Goal: Communication & Community: Answer question/provide support

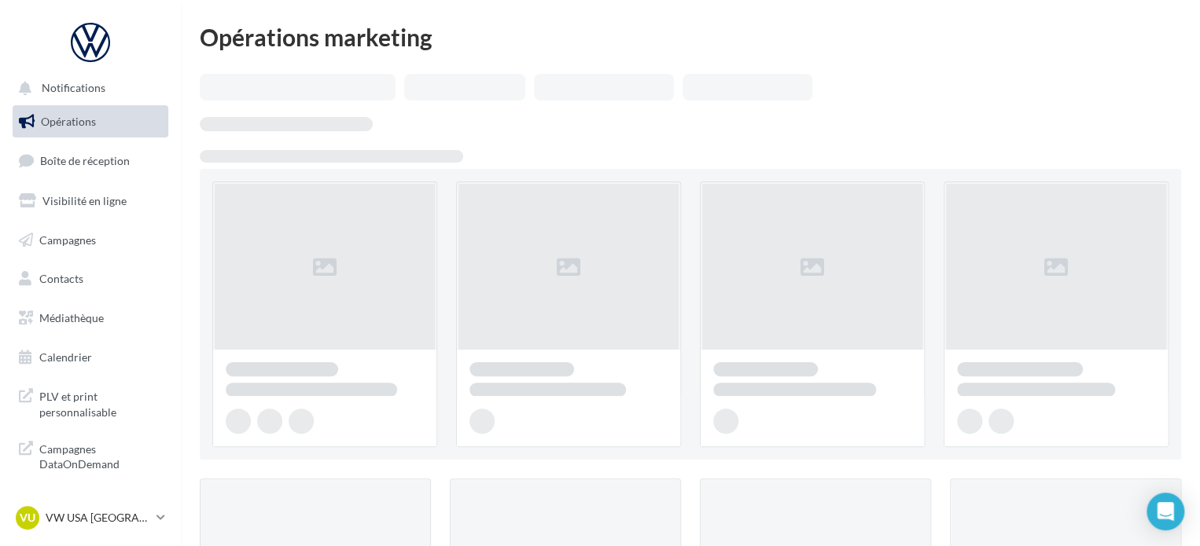
click at [94, 164] on span "Boîte de réception" at bounding box center [85, 160] width 90 height 13
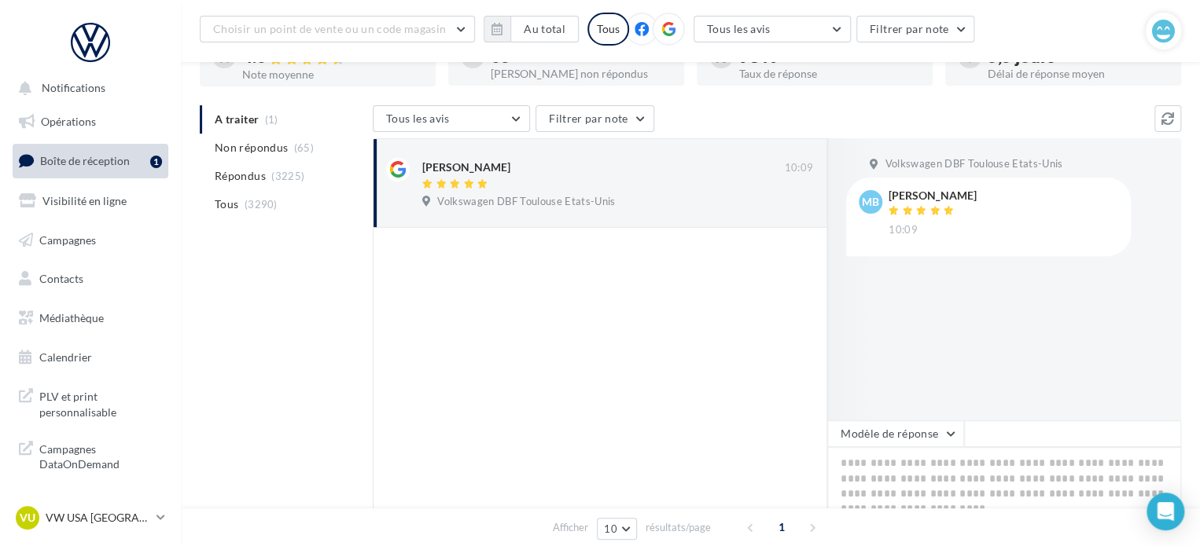
scroll to position [274, 0]
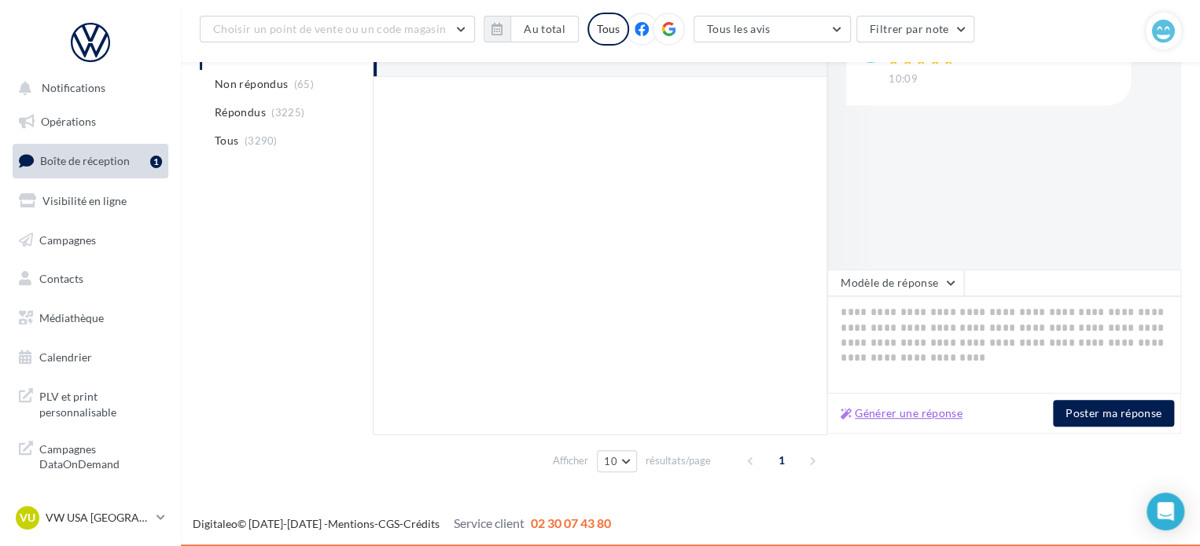
click at [878, 419] on button "Générer une réponse" at bounding box center [901, 413] width 134 height 19
type textarea "**********"
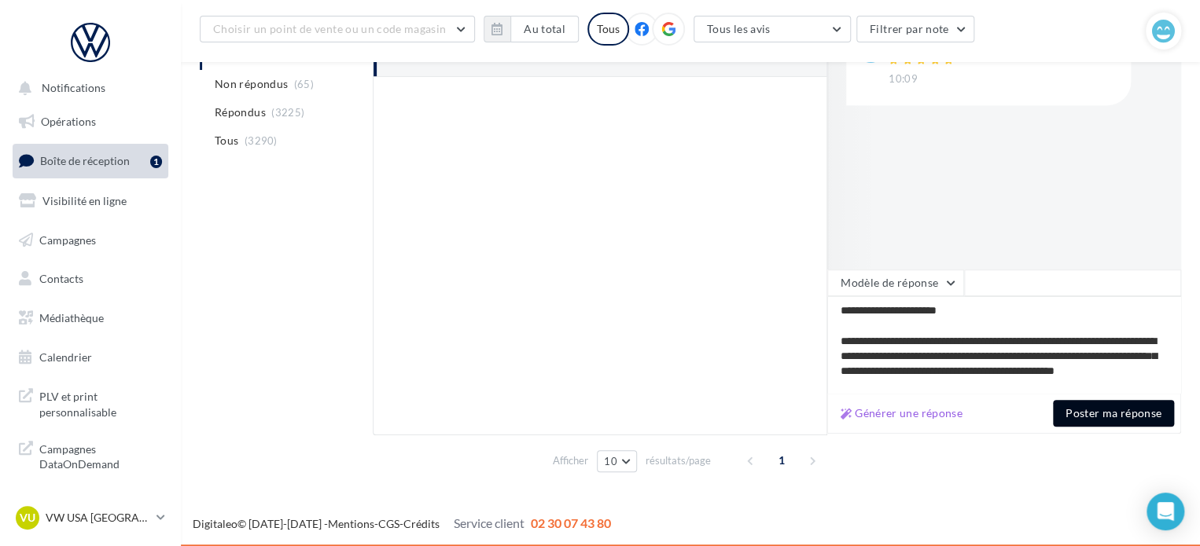
click at [1084, 414] on button "Poster ma réponse" at bounding box center [1113, 413] width 121 height 27
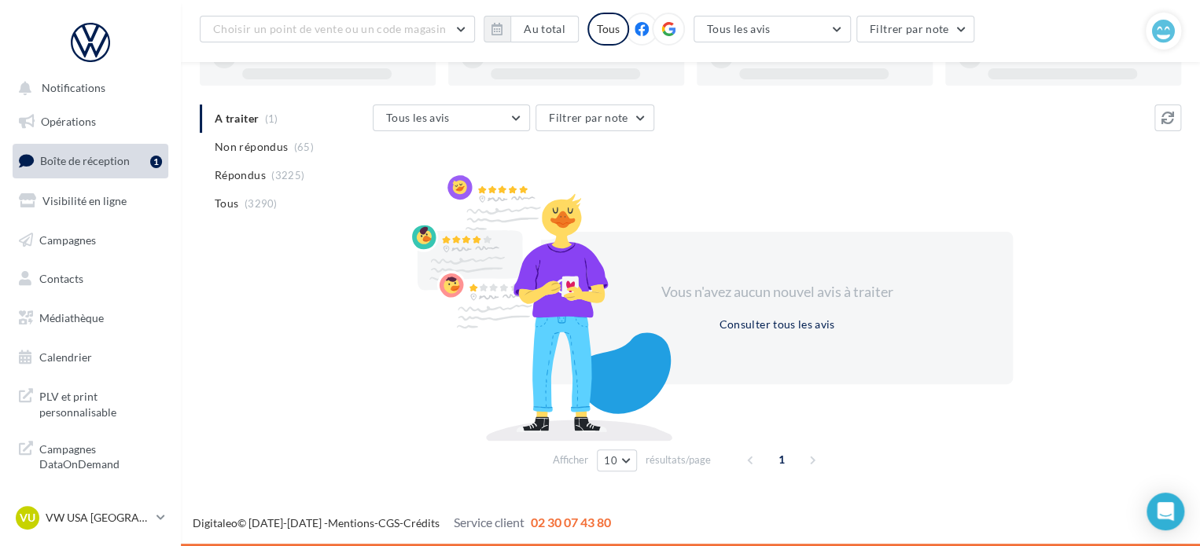
scroll to position [121, 0]
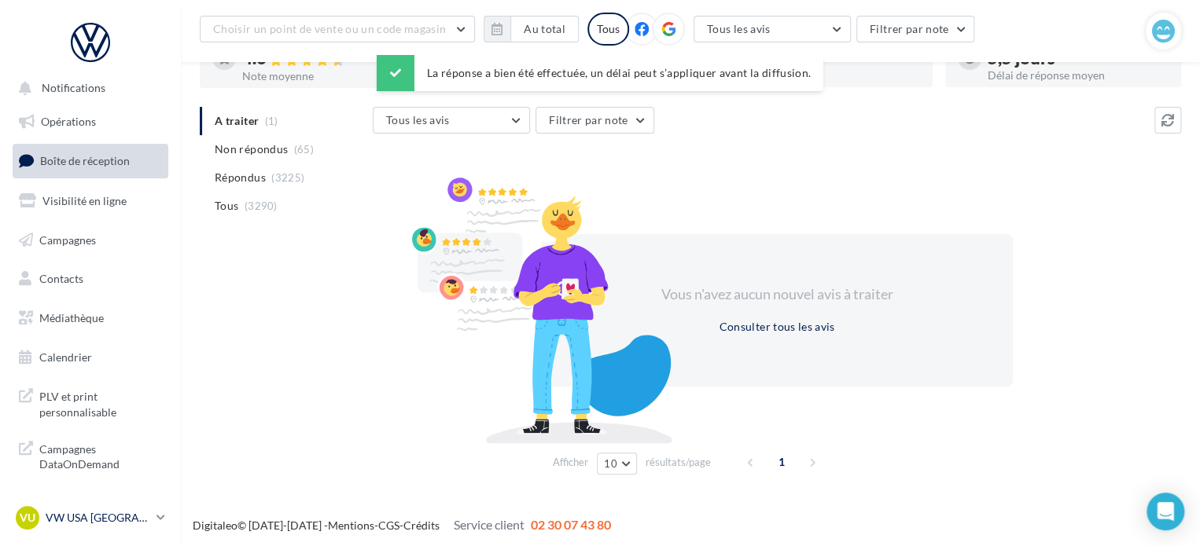
click at [68, 510] on p "VW USA [GEOGRAPHIC_DATA]" at bounding box center [98, 518] width 105 height 16
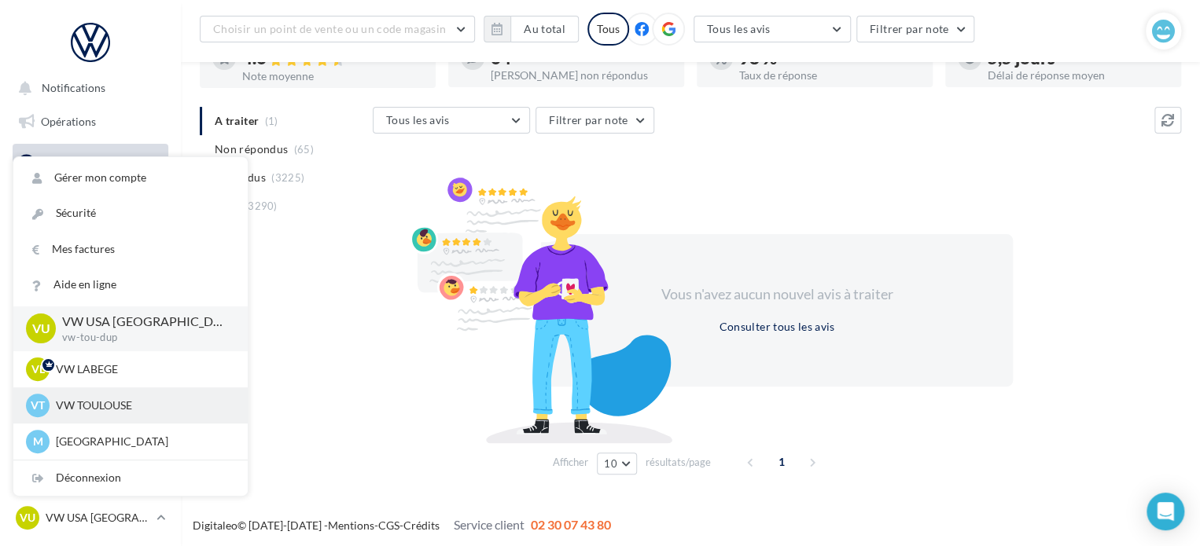
click at [130, 406] on p "VW TOULOUSE" at bounding box center [142, 406] width 173 height 16
